Goal: Information Seeking & Learning: Find specific fact

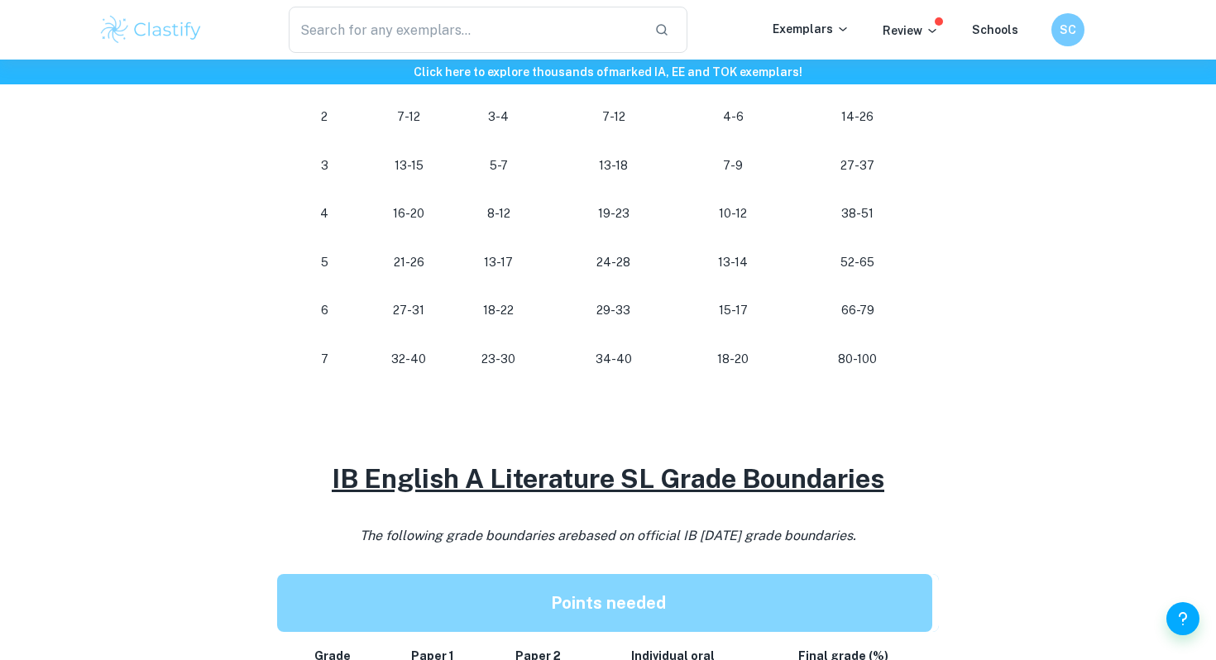
scroll to position [1470, 0]
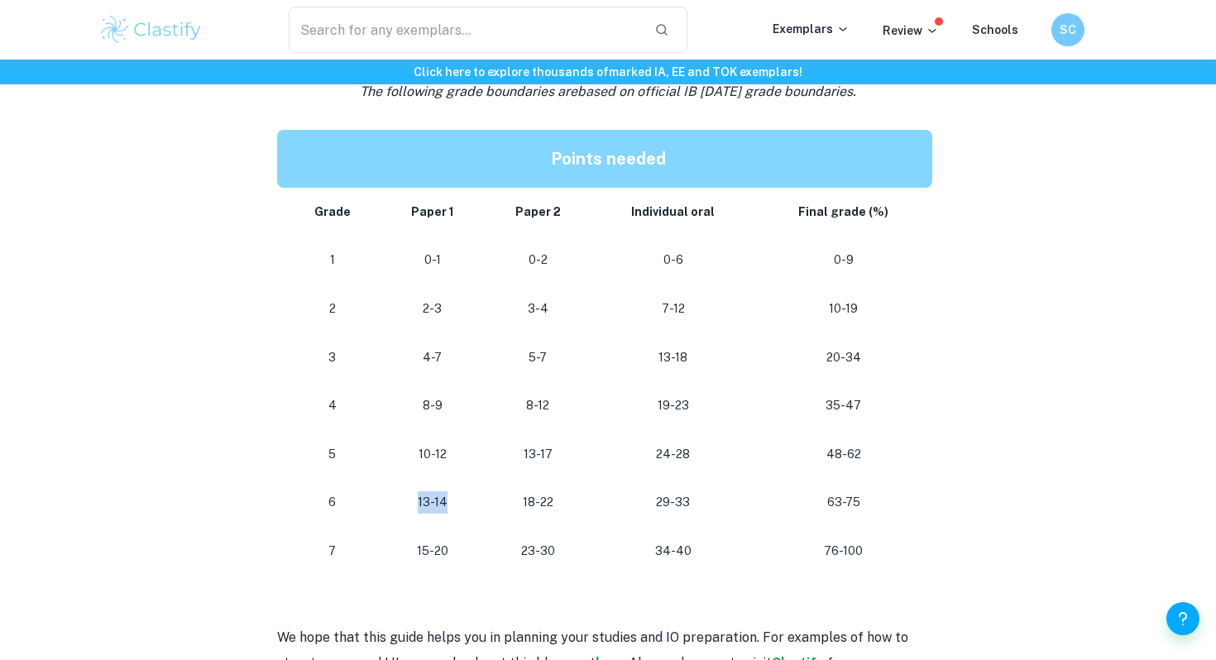
drag, startPoint x: 420, startPoint y: 499, endPoint x: 485, endPoint y: 499, distance: 64.5
click at [484, 499] on td "13-14" at bounding box center [431, 502] width 103 height 49
drag, startPoint x: 485, startPoint y: 499, endPoint x: 481, endPoint y: 490, distance: 8.9
click at [480, 491] on td "13-14" at bounding box center [431, 502] width 103 height 49
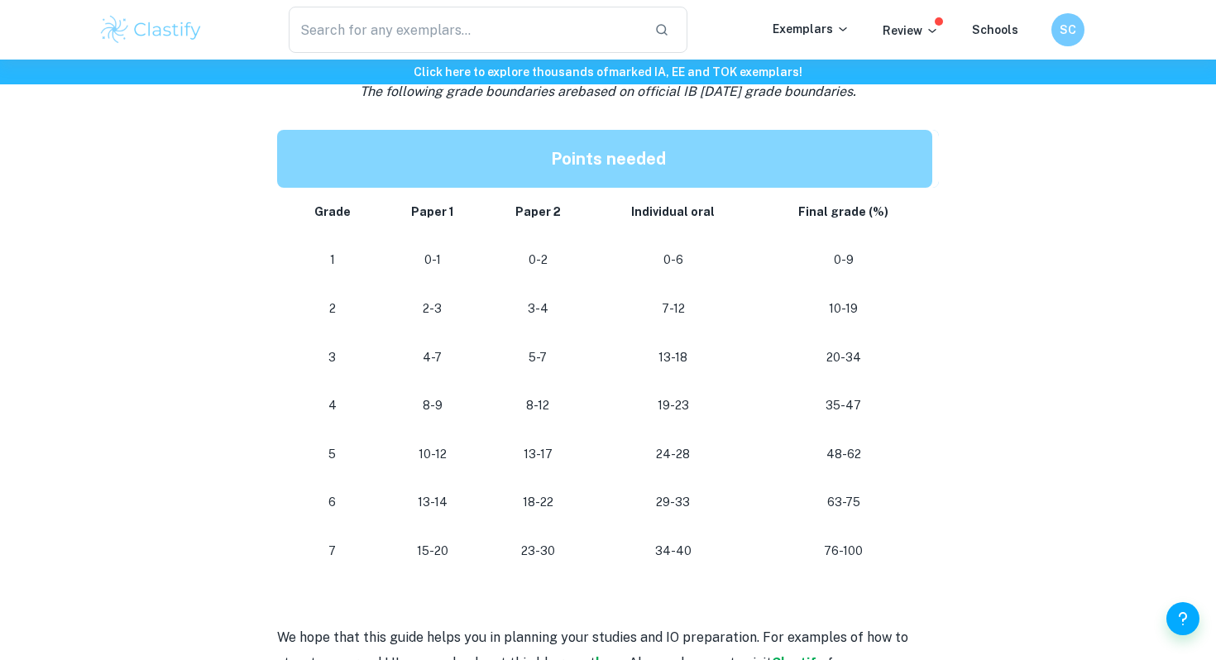
click at [481, 490] on td "13-14" at bounding box center [431, 502] width 103 height 49
drag, startPoint x: 637, startPoint y: 411, endPoint x: 714, endPoint y: 411, distance: 76.9
click at [714, 411] on p "19-23" at bounding box center [673, 405] width 137 height 22
click at [714, 413] on p "19-23" at bounding box center [673, 405] width 137 height 22
drag, startPoint x: 492, startPoint y: 500, endPoint x: 599, endPoint y: 499, distance: 106.7
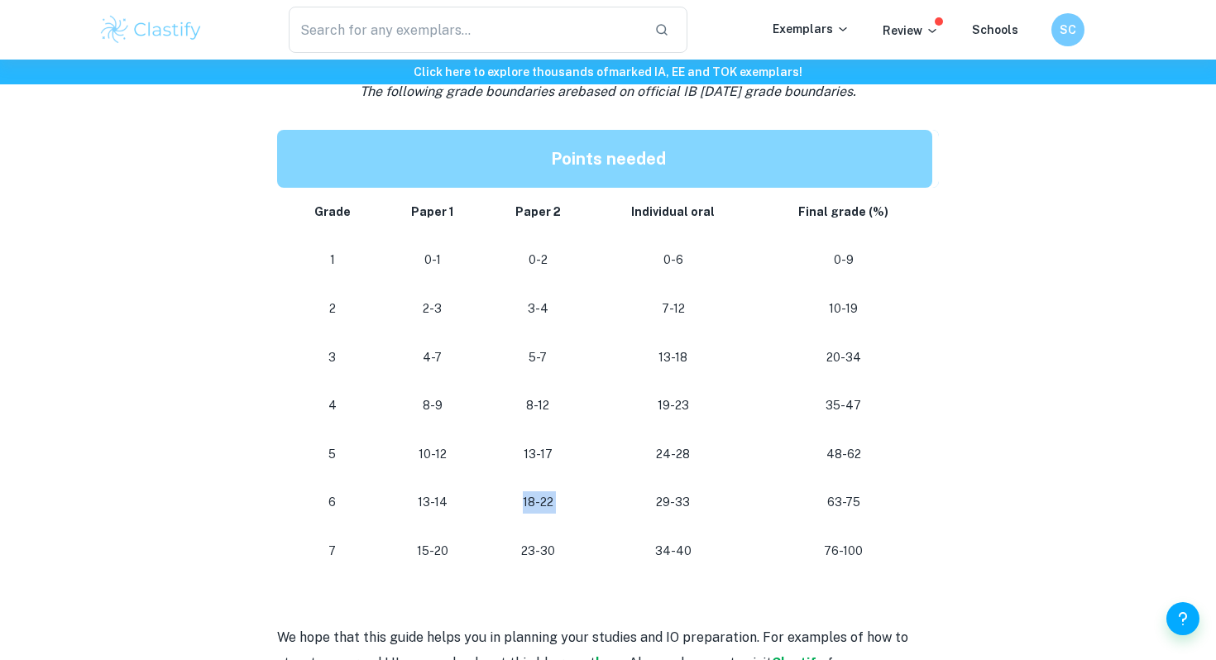
click at [600, 499] on tr "[PHONE_NUMBER] [PHONE_NUMBER]" at bounding box center [608, 502] width 662 height 49
click at [599, 499] on td "29-33" at bounding box center [673, 502] width 164 height 49
